Goal: Task Accomplishment & Management: Manage account settings

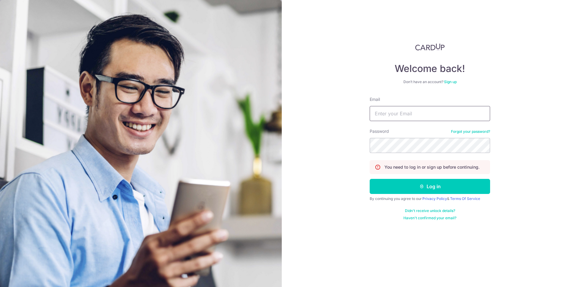
click at [400, 117] on input "Email" at bounding box center [430, 113] width 120 height 15
type input "[EMAIL_ADDRESS][DOMAIN_NAME]"
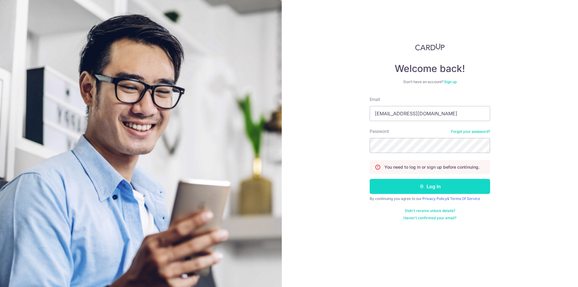
click at [424, 184] on button "Log in" at bounding box center [430, 186] width 120 height 15
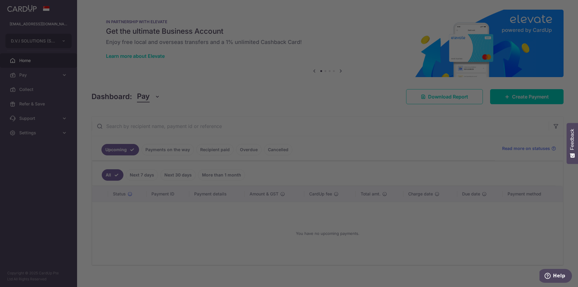
click at [365, 45] on div at bounding box center [292, 145] width 584 height 290
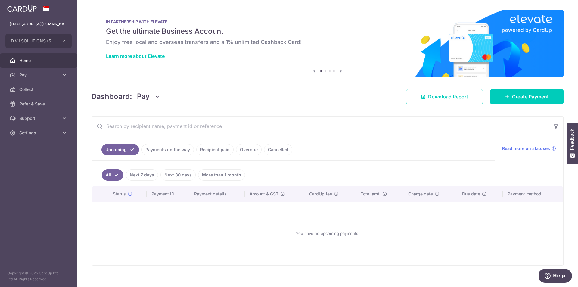
click at [217, 150] on link "Recipient paid" at bounding box center [214, 149] width 37 height 11
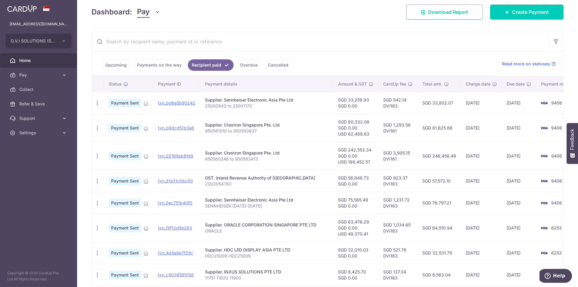
scroll to position [90, 0]
